Goal: Navigation & Orientation: Find specific page/section

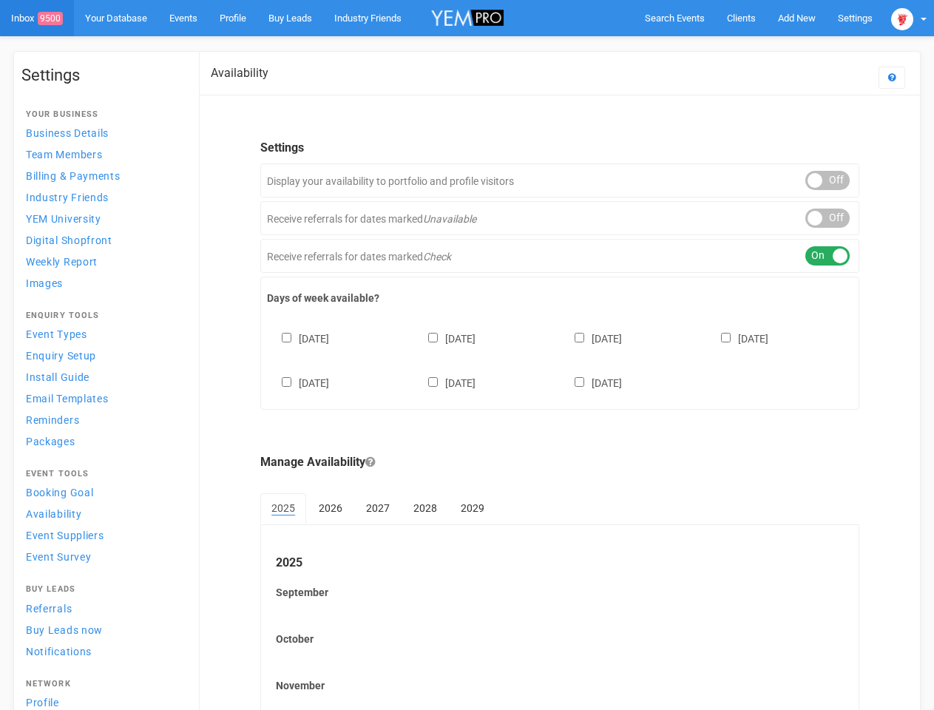
click at [466, 355] on div "[DATE] [DATE] [DATE] [DATE] [DATE] [DATE] [DATE]" at bounding box center [559, 353] width 585 height 89
click at [674, 18] on span "Search Events" at bounding box center [675, 18] width 60 height 11
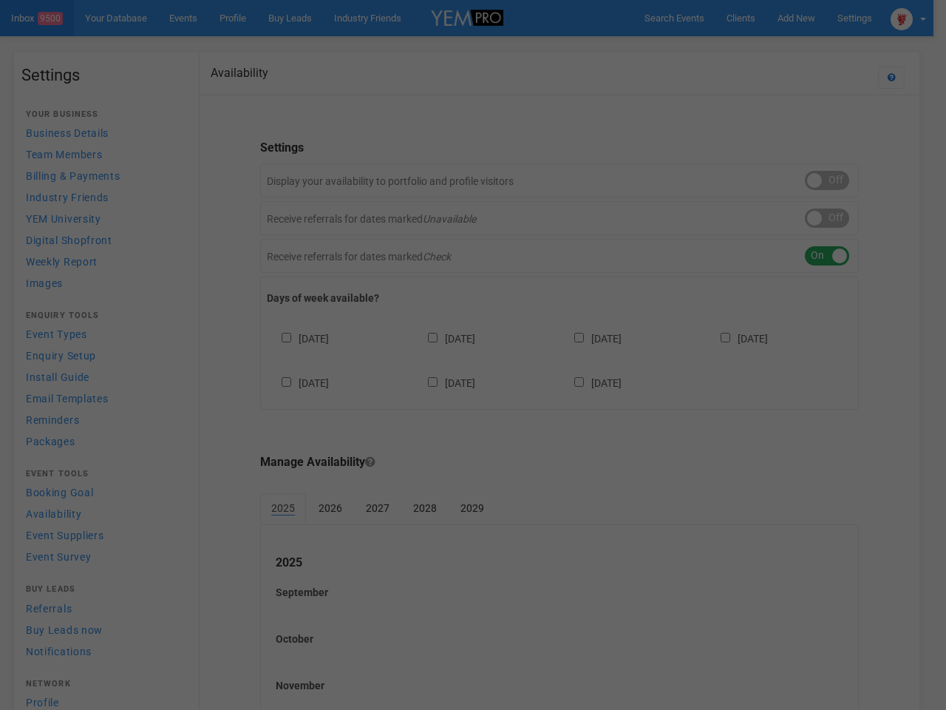
click at [796, 18] on body "Search Events Clients Add New New Client New Event New Enquiry Settings [GEOGRA…" at bounding box center [473, 427] width 946 height 855
click at [0, 0] on div "Loading..." at bounding box center [0, 0] width 0 height 0
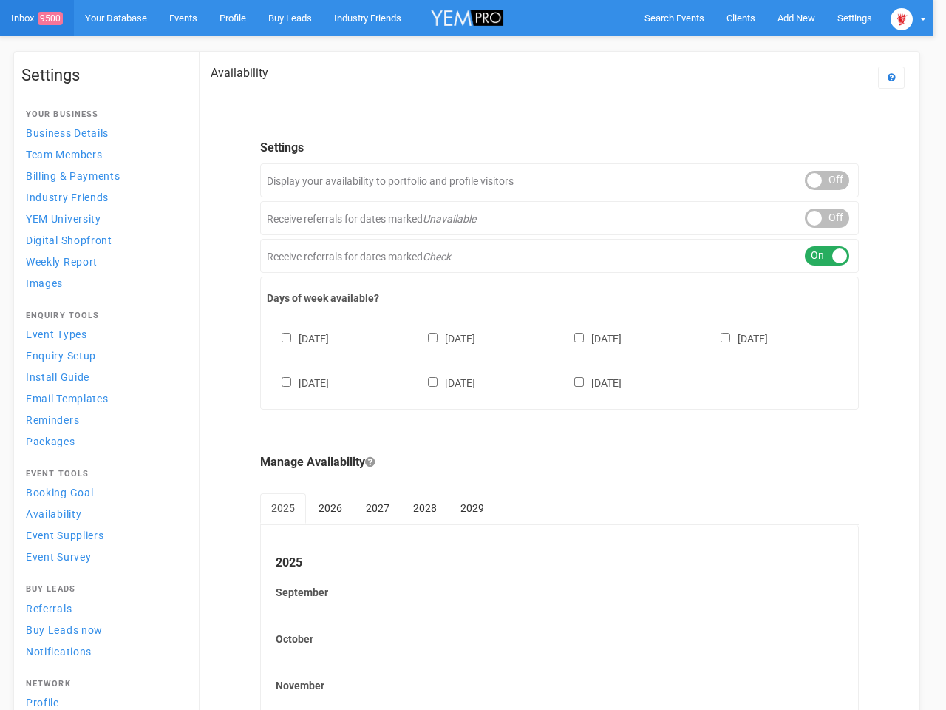
click at [909, 18] on body "Search Events Clients Add New New Client New Event New Enquiry Settings [GEOGRA…" at bounding box center [473, 427] width 946 height 855
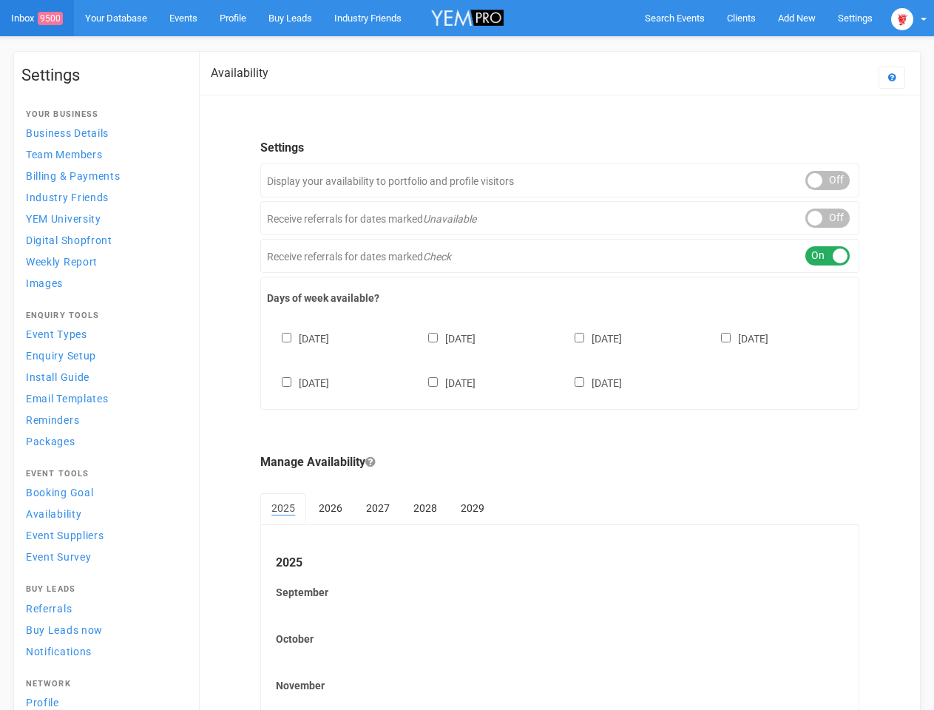
click at [827, 180] on div "ON OFF" at bounding box center [827, 180] width 44 height 19
click at [827, 218] on div "ON OFF" at bounding box center [827, 217] width 44 height 19
click at [827, 256] on div "ON OFF" at bounding box center [827, 255] width 44 height 19
click at [560, 359] on div "[DATE] [DATE] [DATE] [DATE] [DATE] [DATE] [DATE]" at bounding box center [559, 353] width 585 height 89
